Goal: Complete application form: Complete application form

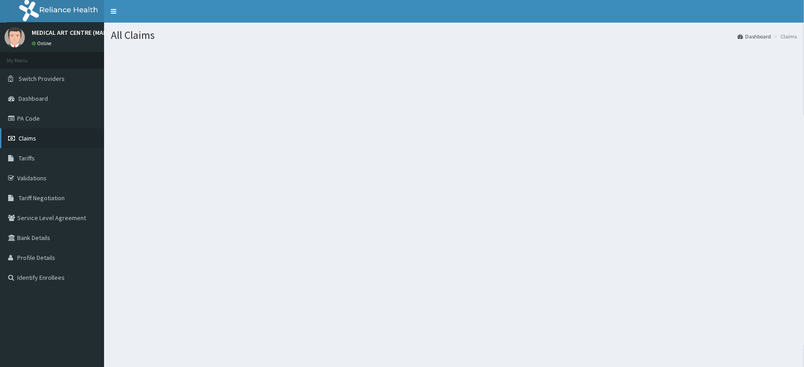
click at [25, 136] on span "Claims" at bounding box center [28, 138] width 18 height 8
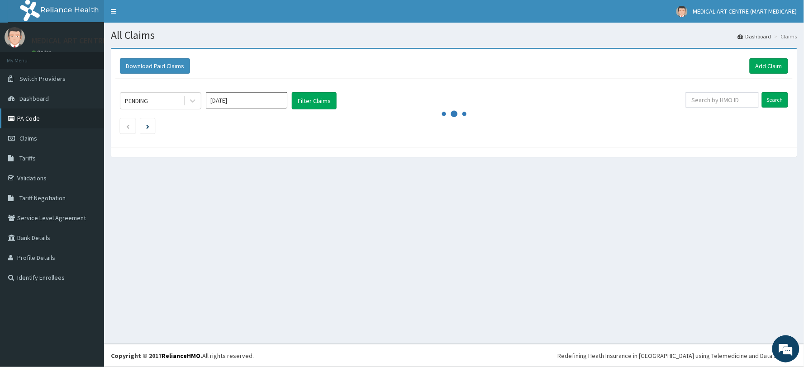
click at [48, 118] on link "PA Code" at bounding box center [52, 119] width 104 height 20
click at [53, 118] on link "PA Code" at bounding box center [52, 119] width 104 height 20
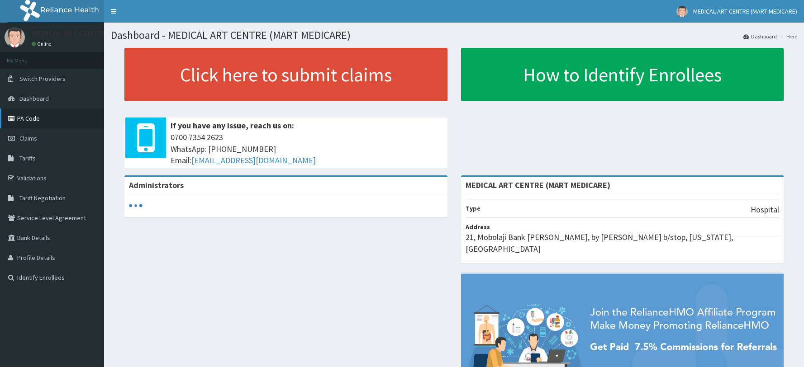
drag, startPoint x: 0, startPoint y: 0, endPoint x: 41, endPoint y: 110, distance: 117.2
click at [41, 110] on link "PA Code" at bounding box center [52, 119] width 104 height 20
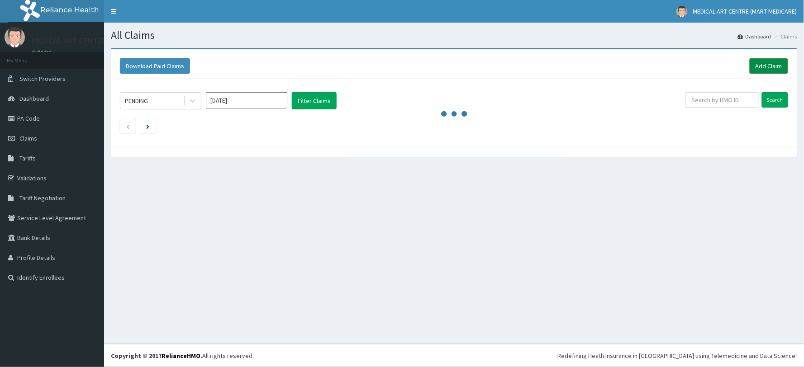
click at [765, 66] on link "Add Claim" at bounding box center [769, 65] width 38 height 15
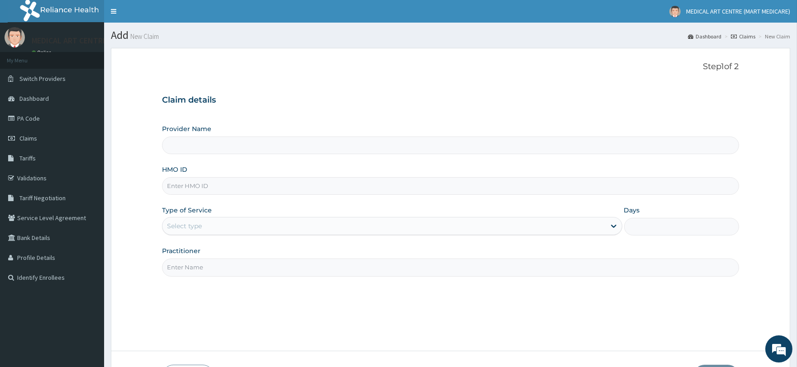
click at [193, 183] on input "HMO ID" at bounding box center [450, 186] width 576 height 18
paste input "NKK/10141/B"
type input "NKK/10141/B"
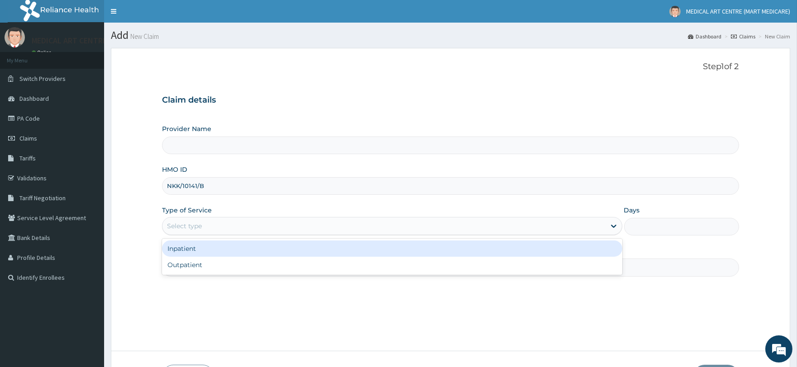
click at [207, 223] on div "Select type" at bounding box center [383, 226] width 443 height 14
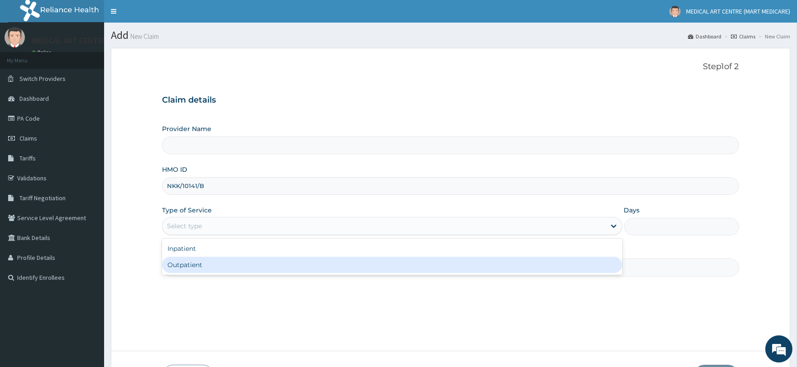
type input "MEDICAL ART CENTRE (MART MEDICARE)"
click at [207, 262] on div "Outpatient" at bounding box center [392, 265] width 460 height 16
type input "1"
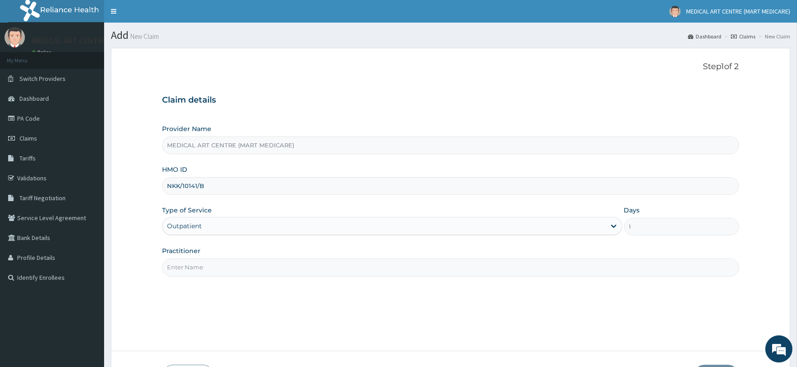
click at [201, 264] on input "Practitioner" at bounding box center [450, 268] width 576 height 18
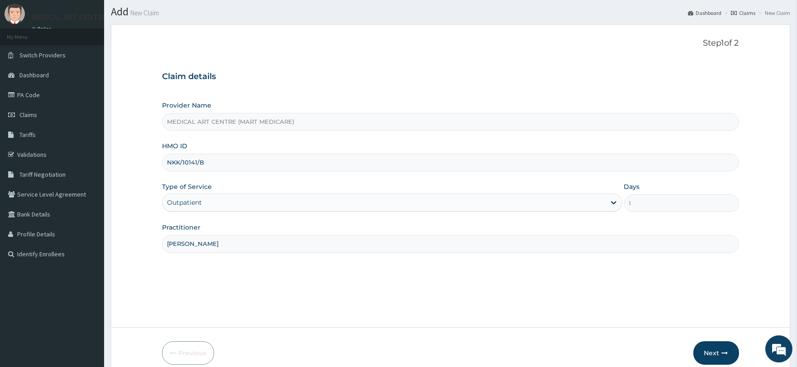
scroll to position [65, 0]
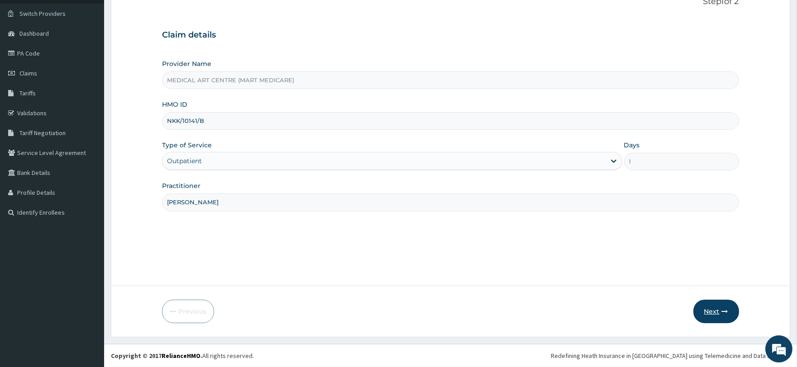
type input "[PERSON_NAME]"
click at [718, 310] on button "Next" at bounding box center [716, 312] width 46 height 24
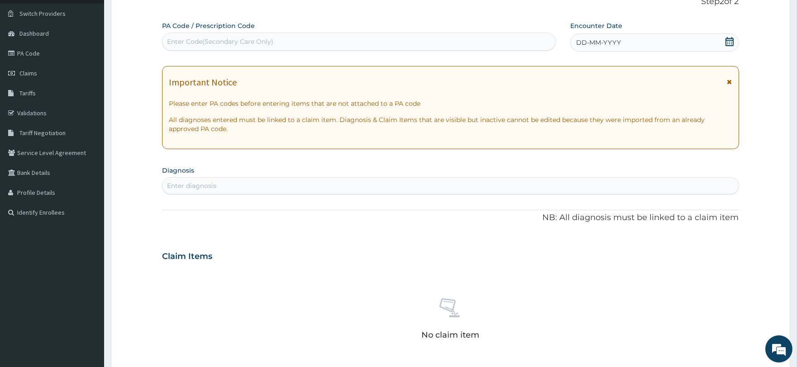
click at [237, 43] on div "Enter Code(Secondary Care Only)" at bounding box center [220, 41] width 106 height 9
click at [198, 183] on div "Enter diagnosis" at bounding box center [191, 185] width 49 height 9
click at [194, 44] on div "Enter Code(Secondary Care Only)" at bounding box center [220, 41] width 106 height 9
paste input "PA/506C8D"
type input "PA/506C8D"
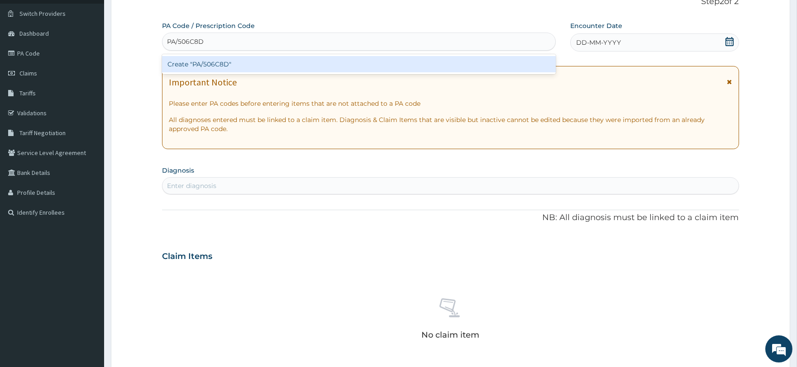
click at [236, 62] on div "Create "PA/506C8D"" at bounding box center [358, 64] width 393 height 16
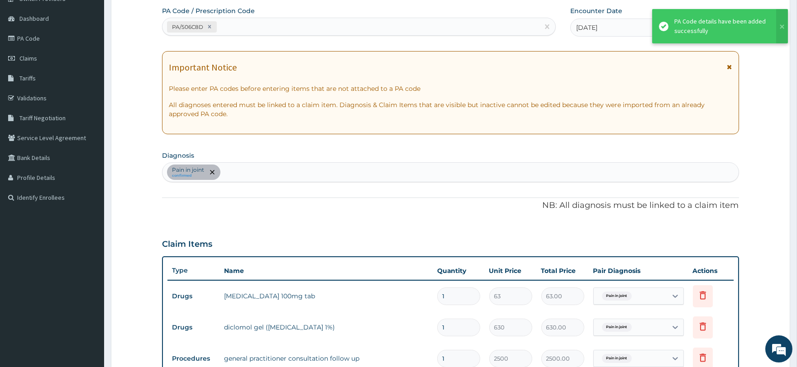
scroll to position [304, 0]
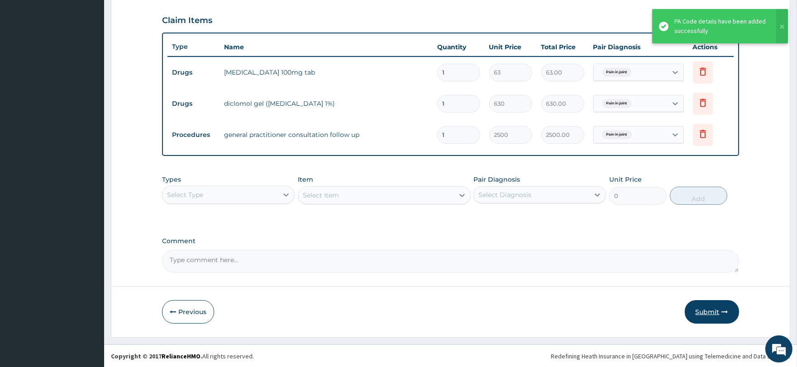
click at [695, 316] on button "Submit" at bounding box center [712, 312] width 54 height 24
